Goal: Download file/media

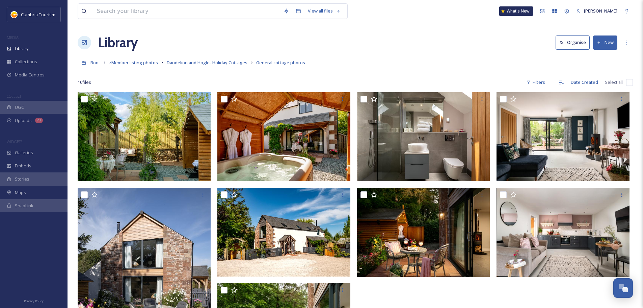
click at [630, 83] on input "checkbox" at bounding box center [629, 82] width 7 height 7
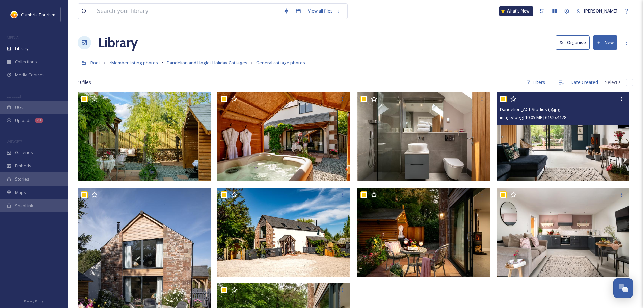
checkbox input "true"
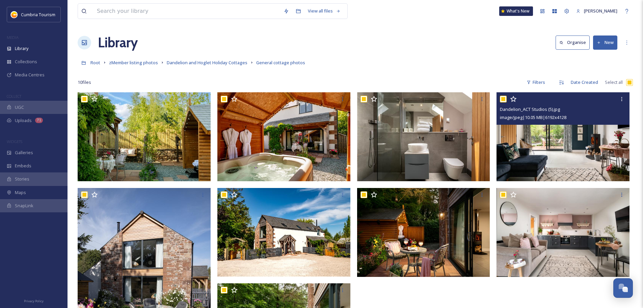
checkbox input "true"
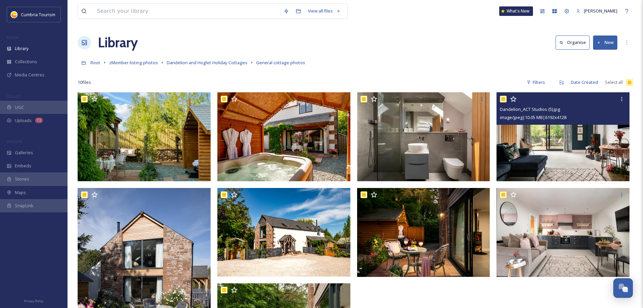
checkbox input "true"
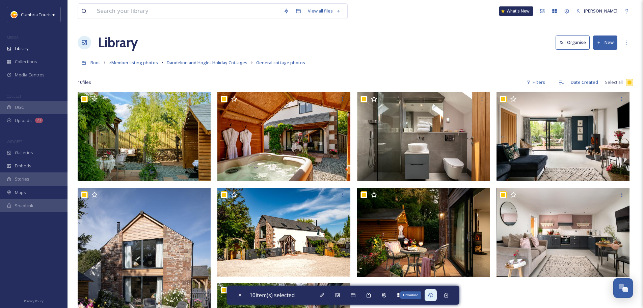
click at [437, 297] on div "Download" at bounding box center [431, 295] width 12 height 12
